Goal: Task Accomplishment & Management: Manage account settings

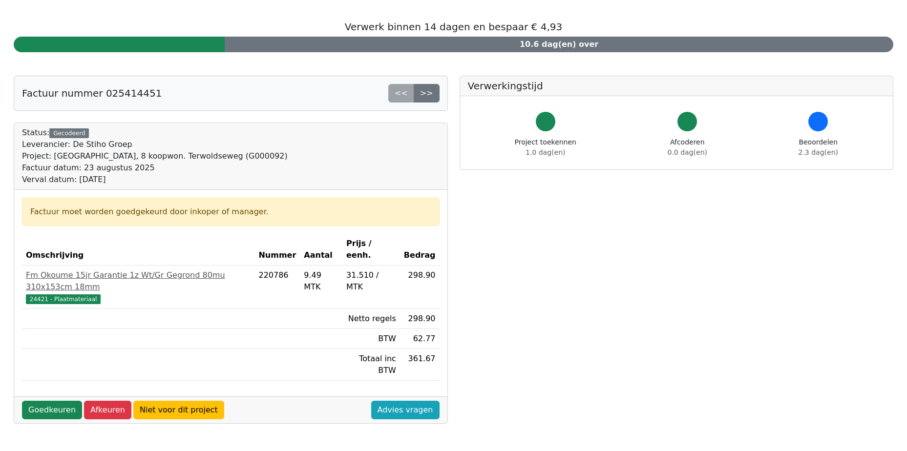
scroll to position [49, 0]
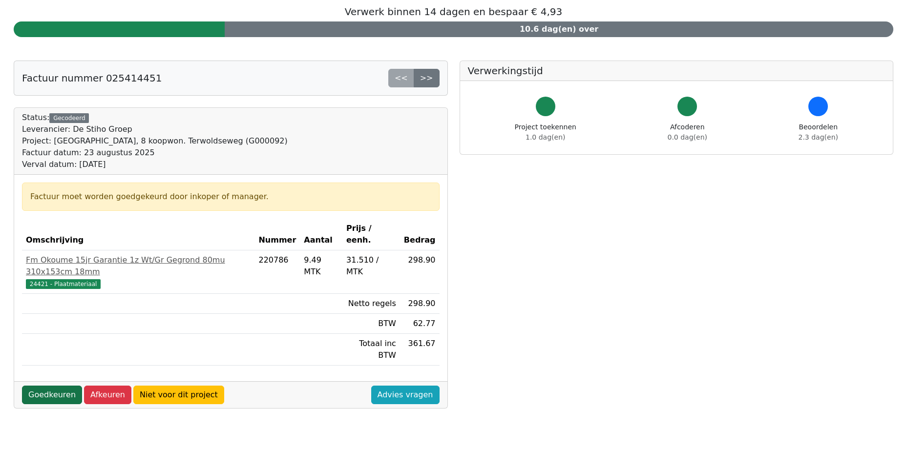
click at [59, 386] on link "Goedkeuren" at bounding box center [52, 395] width 60 height 19
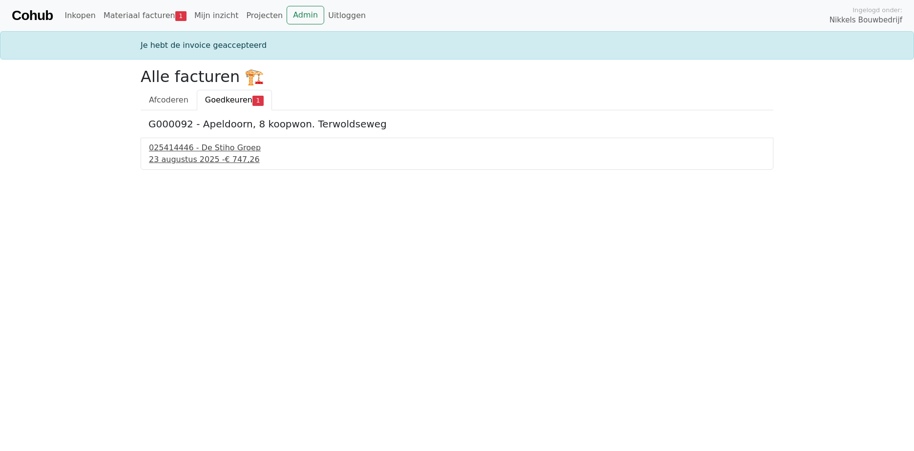
click at [225, 144] on div "025414446 - De Stiho Groep" at bounding box center [457, 148] width 616 height 12
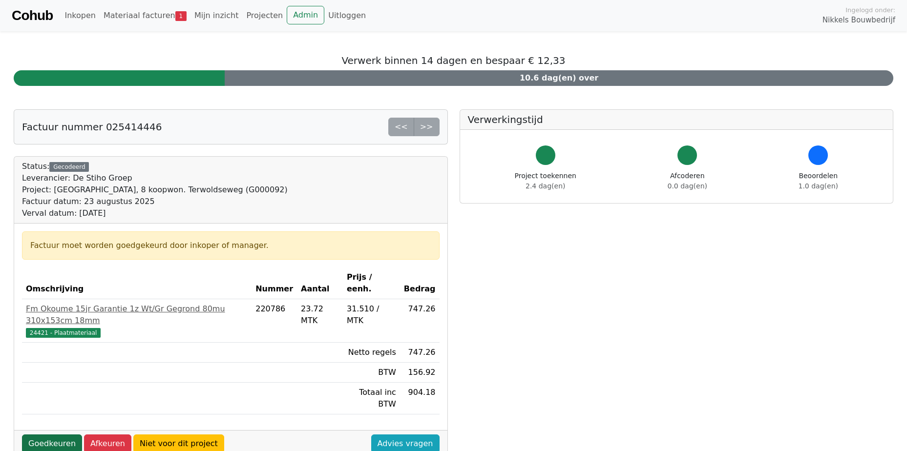
click at [47, 435] on link "Goedkeuren" at bounding box center [52, 444] width 60 height 19
